Goal: Information Seeking & Learning: Learn about a topic

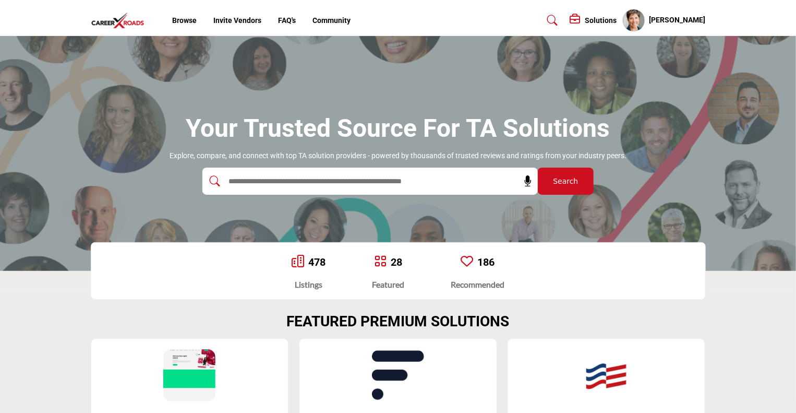
click at [607, 19] on h5 "Solutions" at bounding box center [601, 20] width 32 height 9
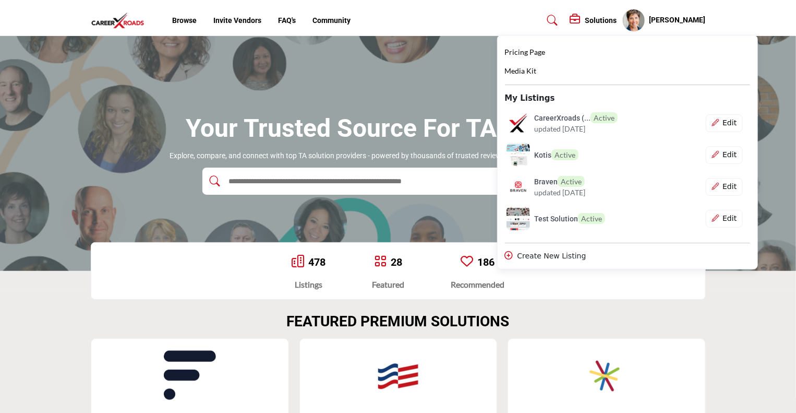
click at [704, 17] on h5 "[PERSON_NAME]" at bounding box center [678, 20] width 56 height 10
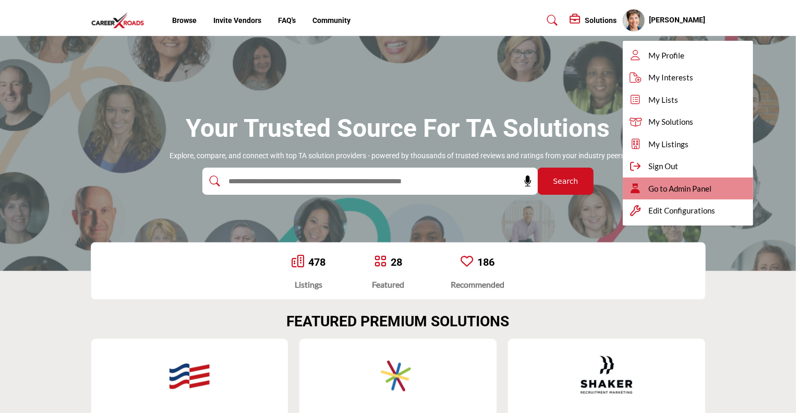
click at [678, 183] on span "Go to Admin Panel" at bounding box center [680, 189] width 63 height 12
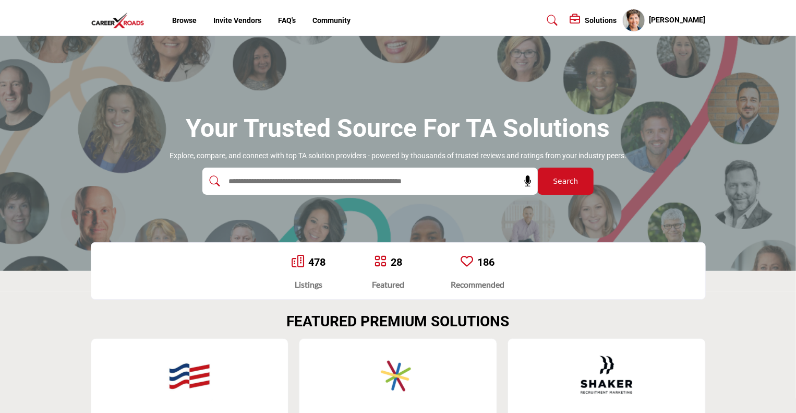
click at [272, 184] on input "text" at bounding box center [347, 181] width 249 height 16
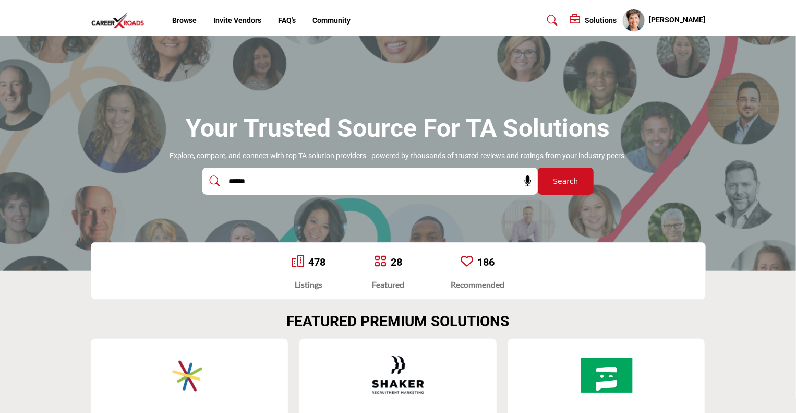
type input "******"
click at [538, 167] on button "Search" at bounding box center [566, 180] width 56 height 27
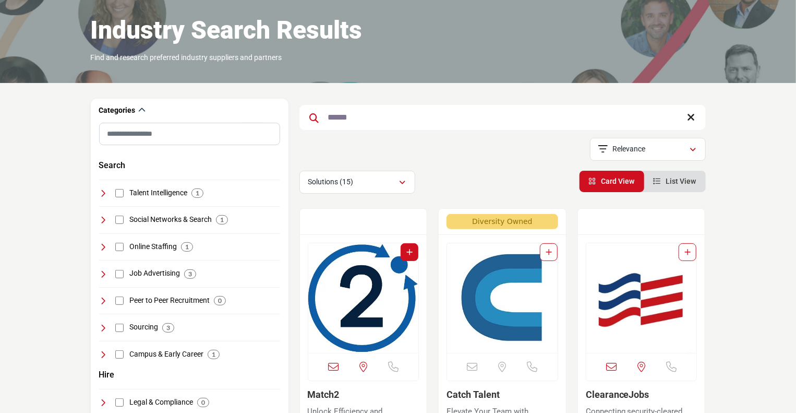
scroll to position [90, 0]
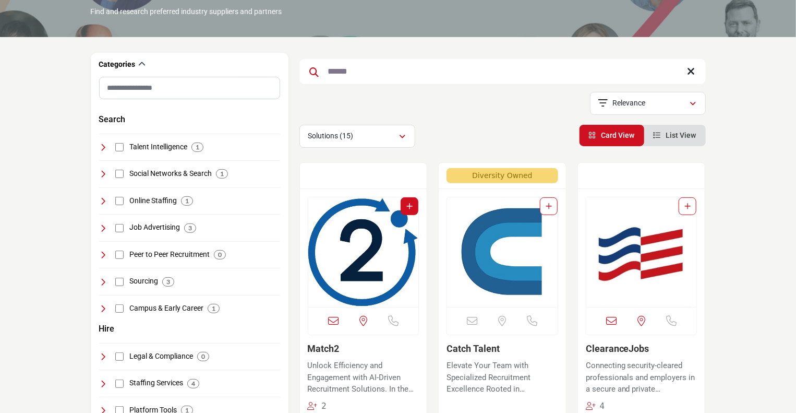
click at [344, 243] on img "Open Listing in new tab" at bounding box center [363, 252] width 111 height 110
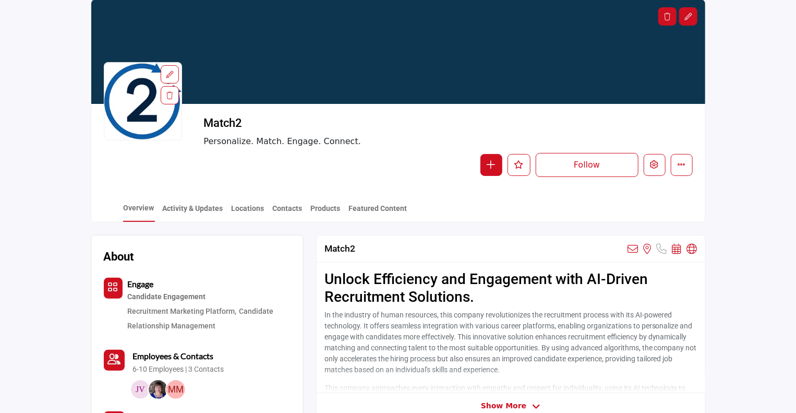
scroll to position [179, 0]
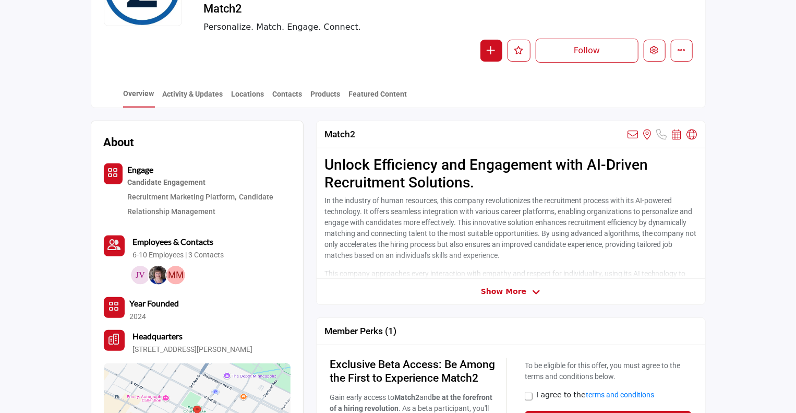
click at [497, 292] on span "Show More" at bounding box center [503, 291] width 45 height 11
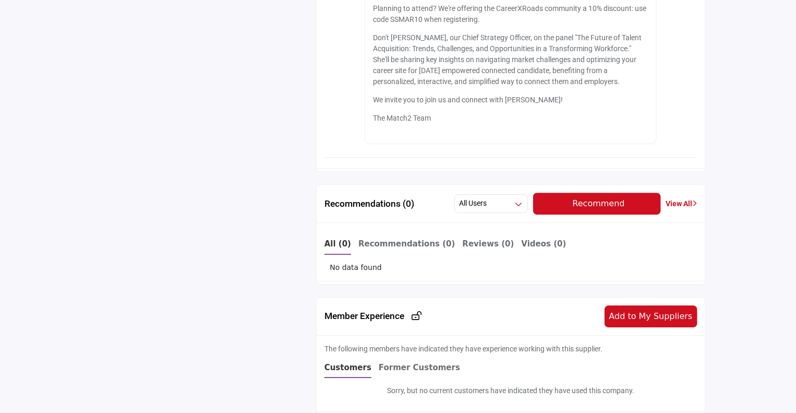
scroll to position [1508, 0]
